Goal: Information Seeking & Learning: Learn about a topic

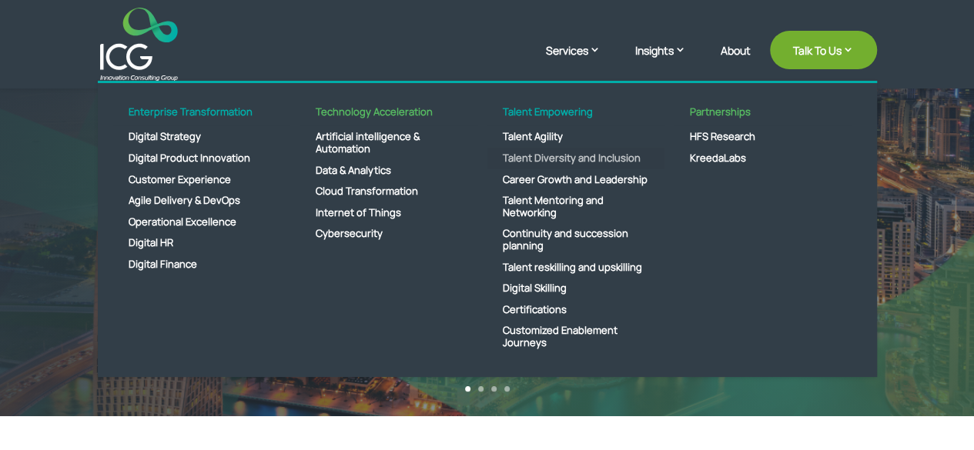
scroll to position [154, 0]
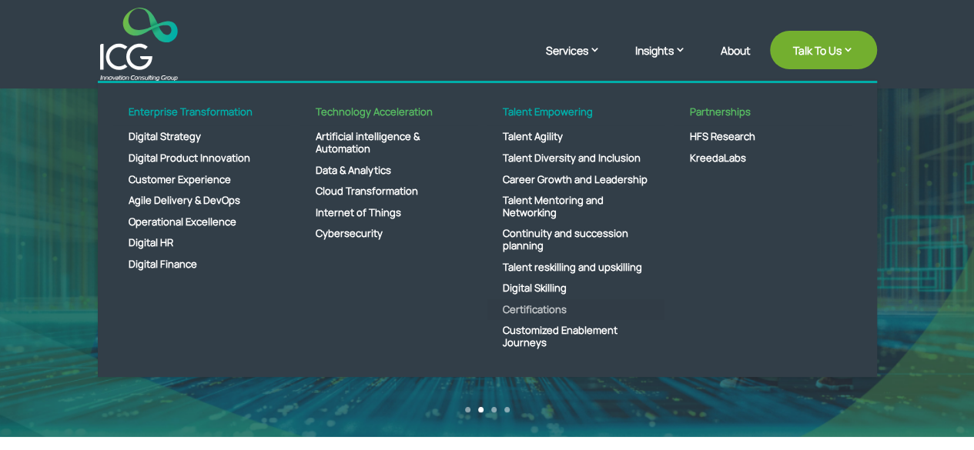
click at [536, 309] on link "Certifications" at bounding box center [575, 311] width 177 height 22
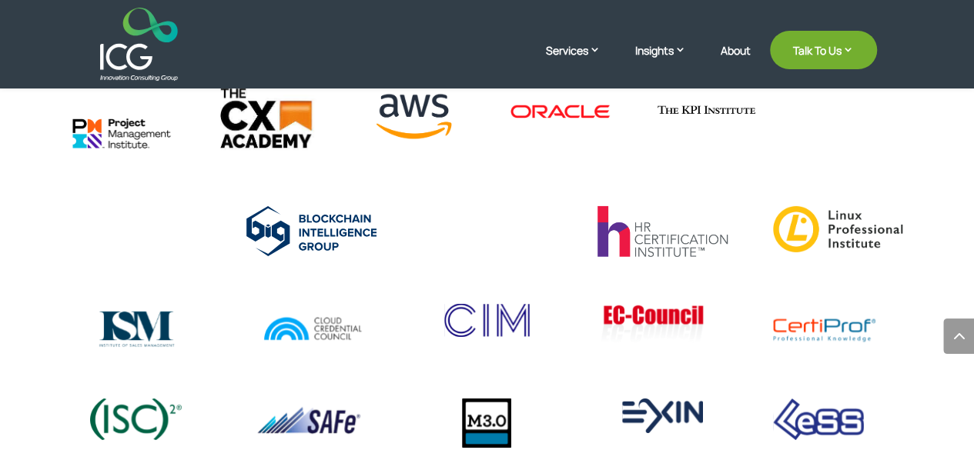
scroll to position [2844, 0]
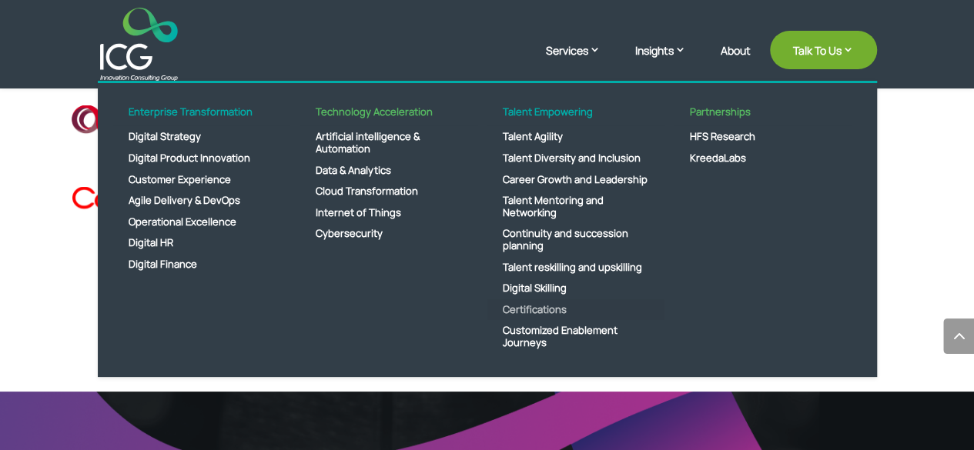
click at [543, 310] on link "Certifications" at bounding box center [575, 311] width 177 height 22
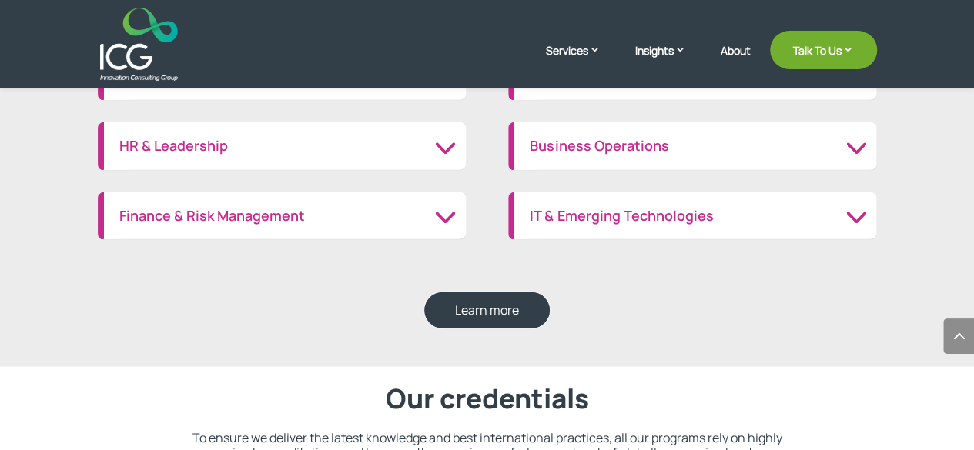
scroll to position [1771, 0]
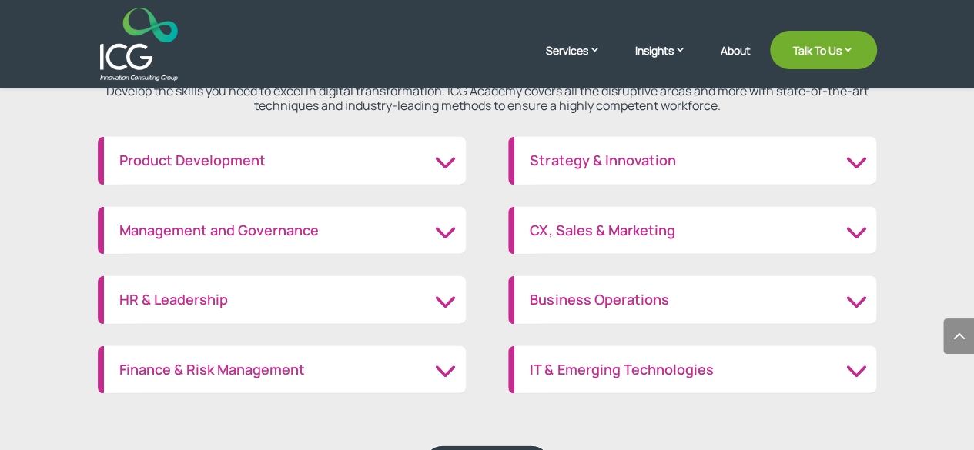
click at [377, 169] on div "Product Development Innovation management Product development" at bounding box center [282, 161] width 368 height 49
click at [450, 164] on h3 "Product Development" at bounding box center [284, 160] width 331 height 17
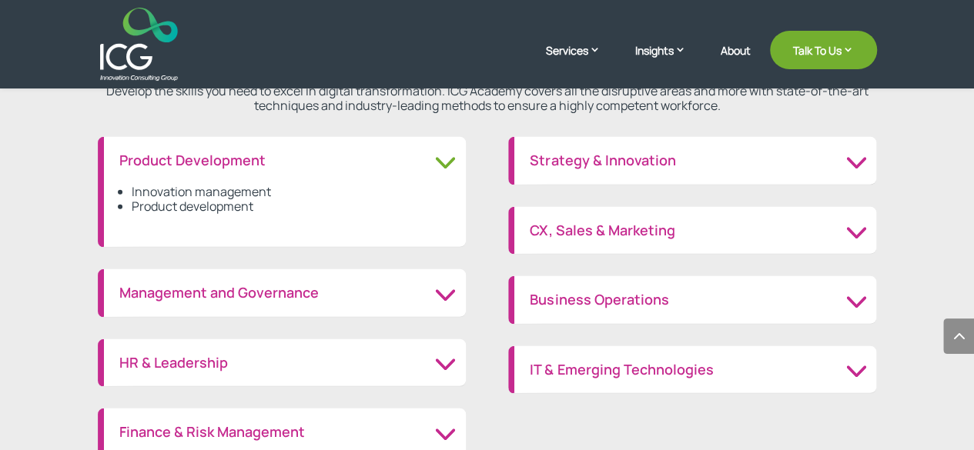
click at [450, 285] on h3 "Management and Governance" at bounding box center [284, 293] width 331 height 17
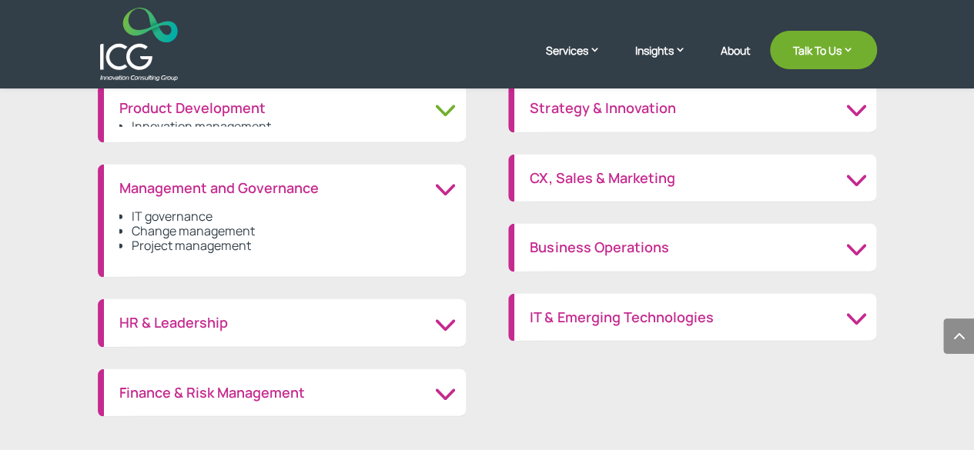
scroll to position [1848, 0]
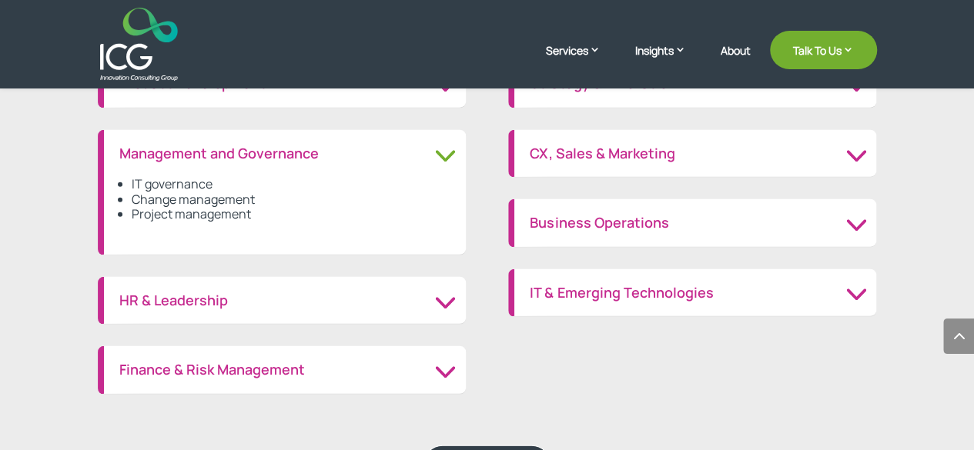
click at [437, 299] on h3 "HR & Leadership" at bounding box center [284, 301] width 331 height 17
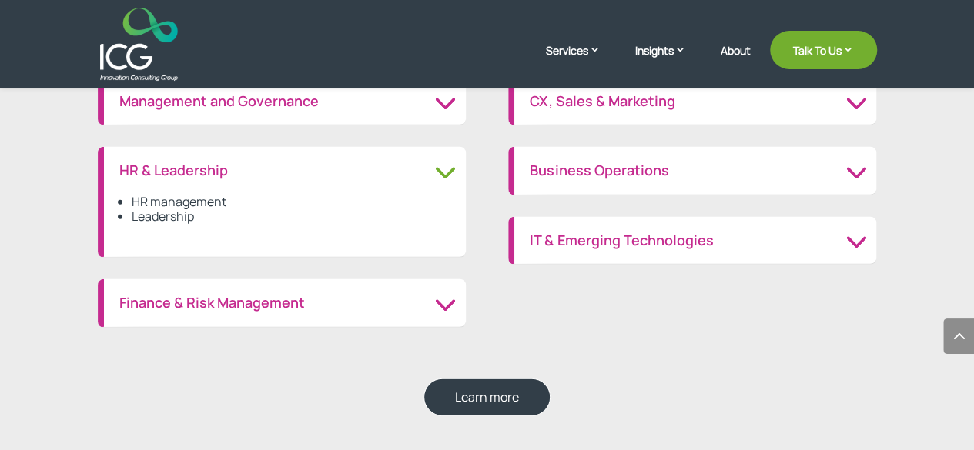
scroll to position [1925, 0]
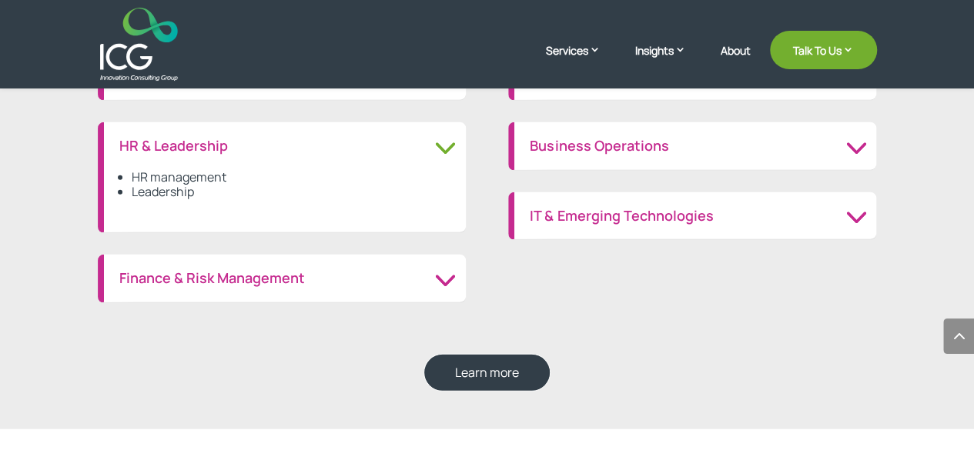
click at [444, 280] on h3 "Finance & Risk Management" at bounding box center [284, 278] width 331 height 17
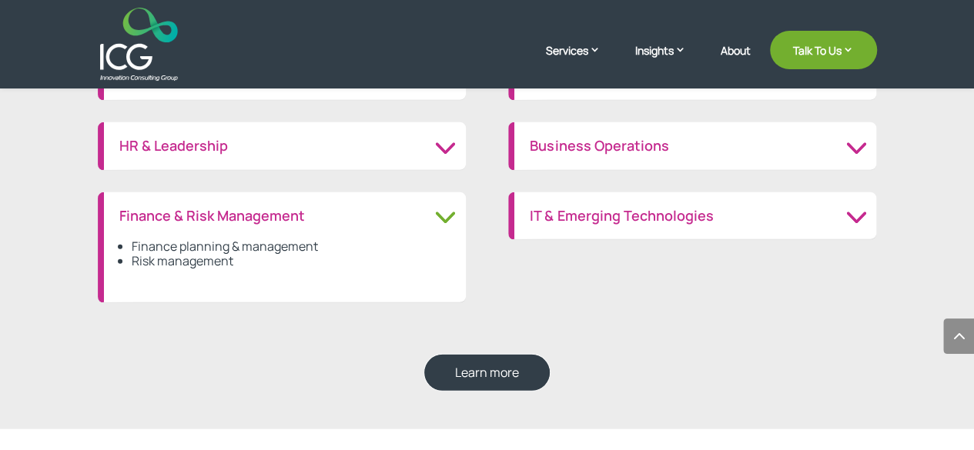
click at [838, 212] on h3 "IT & Emerging Technologies" at bounding box center [695, 216] width 331 height 17
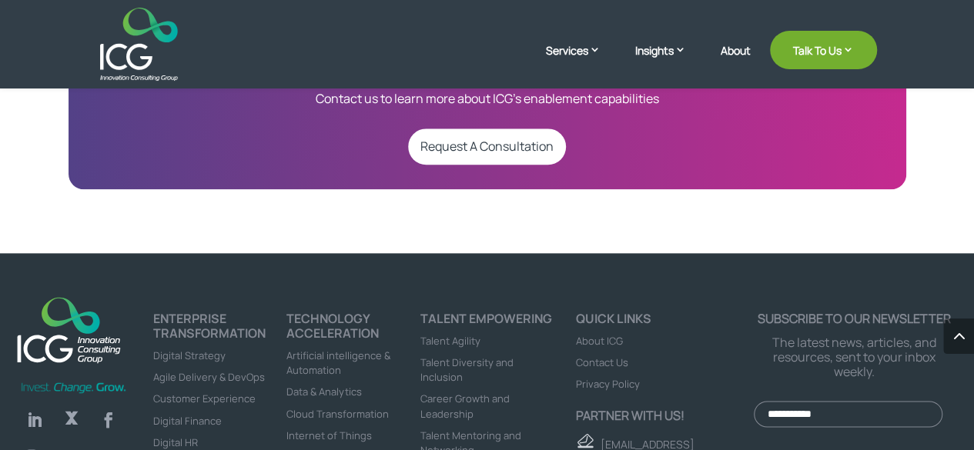
scroll to position [3705, 0]
